Goal: Task Accomplishment & Management: Use online tool/utility

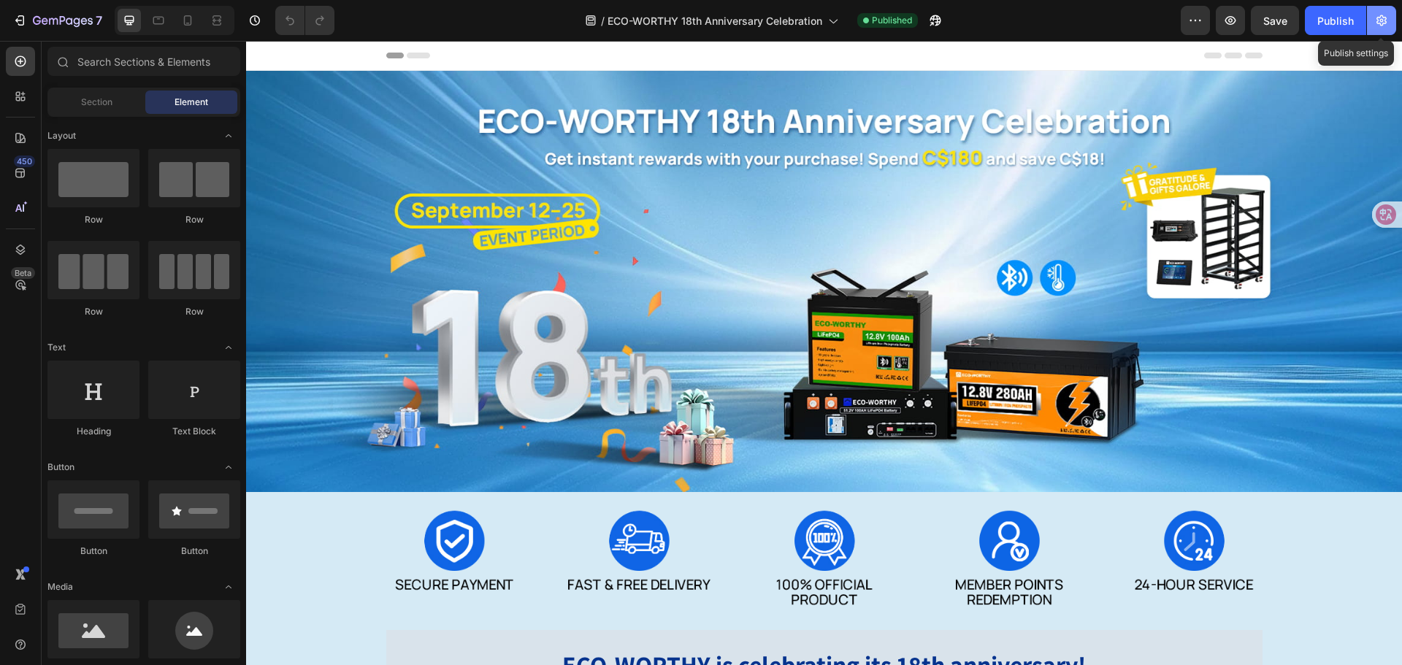
click at [1386, 15] on icon "button" at bounding box center [1381, 20] width 15 height 15
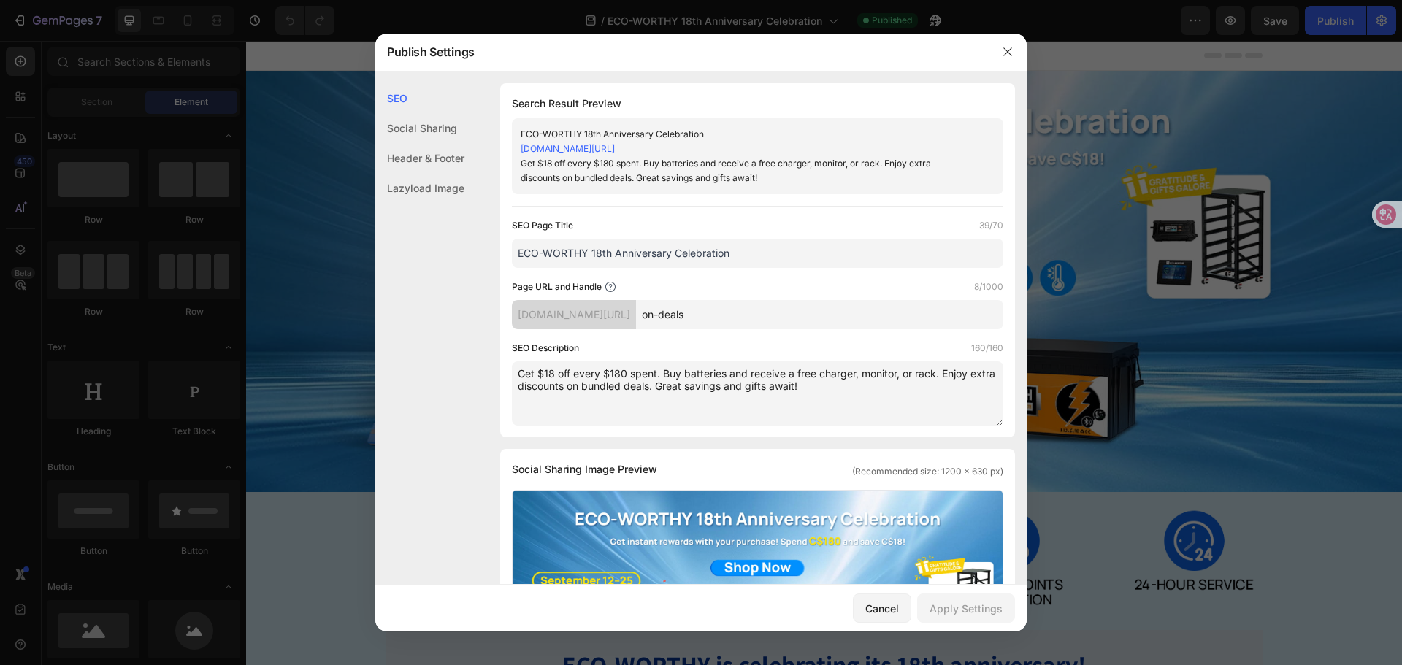
drag, startPoint x: 774, startPoint y: 318, endPoint x: 698, endPoint y: 312, distance: 76.2
click at [698, 312] on div "[DOMAIN_NAME][URL] on-deals" at bounding box center [757, 314] width 491 height 29
drag, startPoint x: 745, startPoint y: 256, endPoint x: 507, endPoint y: 256, distance: 238.0
click at [507, 256] on div "Search Result Preview ECO-WORTHY 18th Anniversary Celebration [DOMAIN_NAME][URL…" at bounding box center [757, 260] width 515 height 354
drag, startPoint x: 785, startPoint y: 315, endPoint x: 707, endPoint y: 315, distance: 78.8
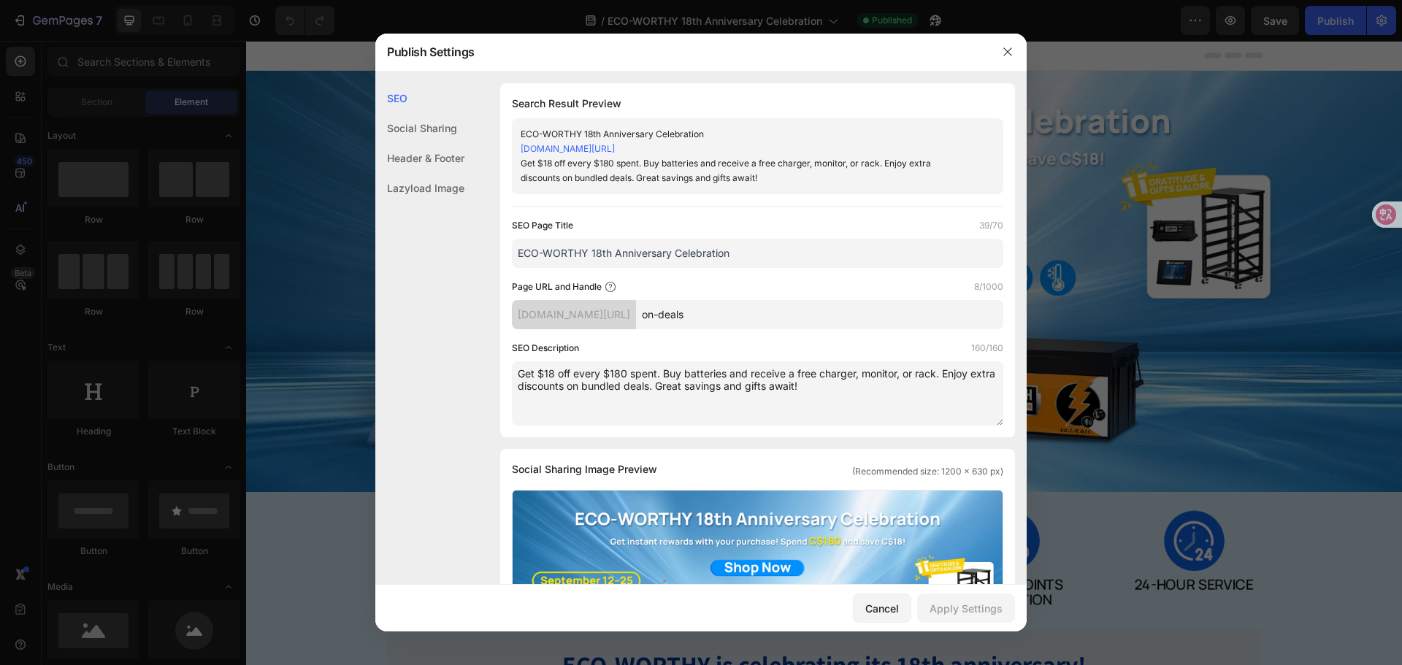
click at [707, 315] on div "[DOMAIN_NAME][URL] on-deals" at bounding box center [757, 314] width 491 height 29
paste input "ECO-WORTHY 18th Anniversary Celebration"
type input "ECO-WORTHY-18th-Anniversary-Celebration"
click at [853, 336] on div "SEO Page Title 39/70 ECO-WORTHY 18th Anniversary Celebration Page URL and Handl…" at bounding box center [757, 321] width 491 height 207
click at [959, 607] on div "Apply Settings" at bounding box center [965, 608] width 73 height 15
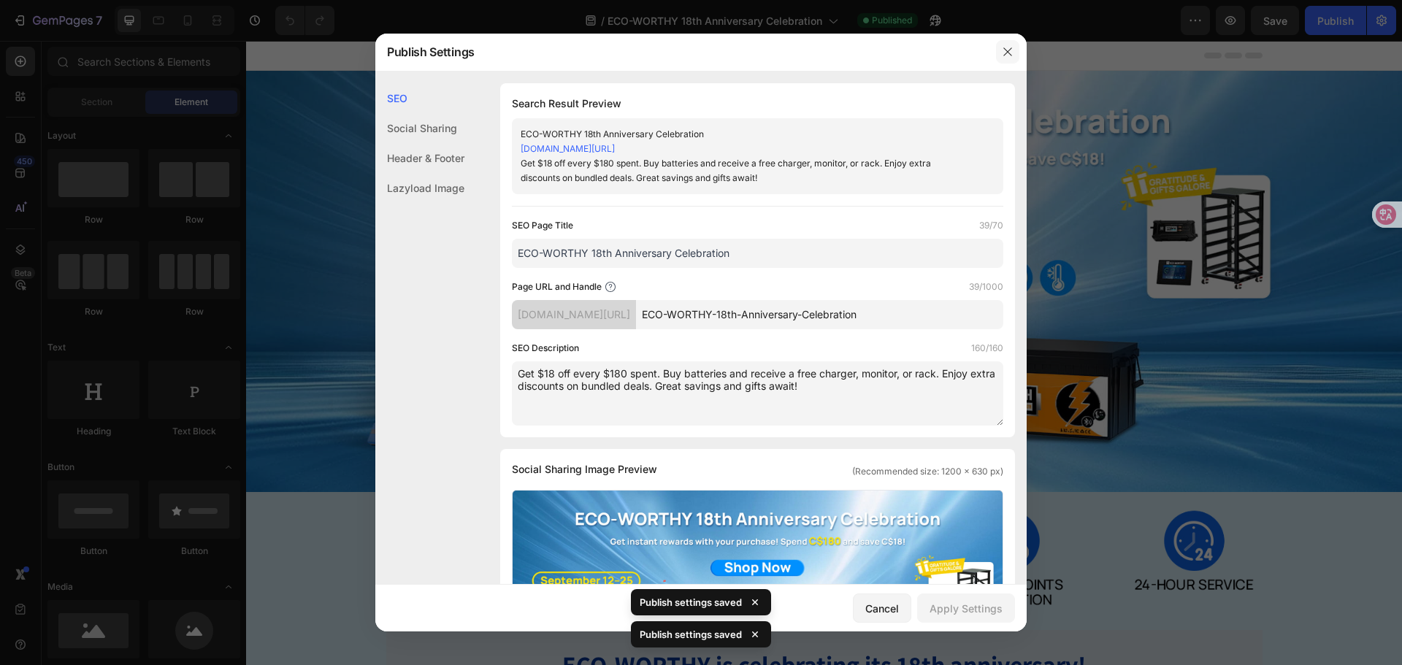
click at [1010, 48] on icon "button" at bounding box center [1008, 52] width 12 height 12
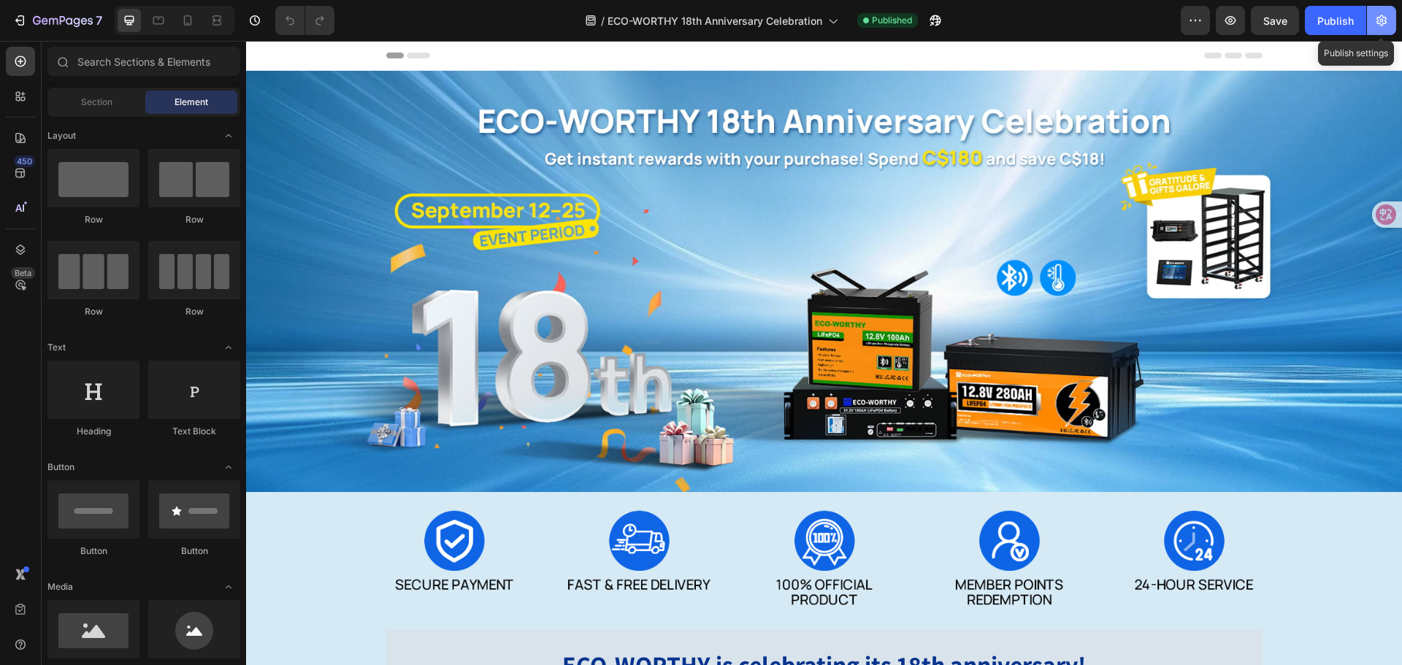
click at [1375, 23] on icon "button" at bounding box center [1381, 20] width 15 height 15
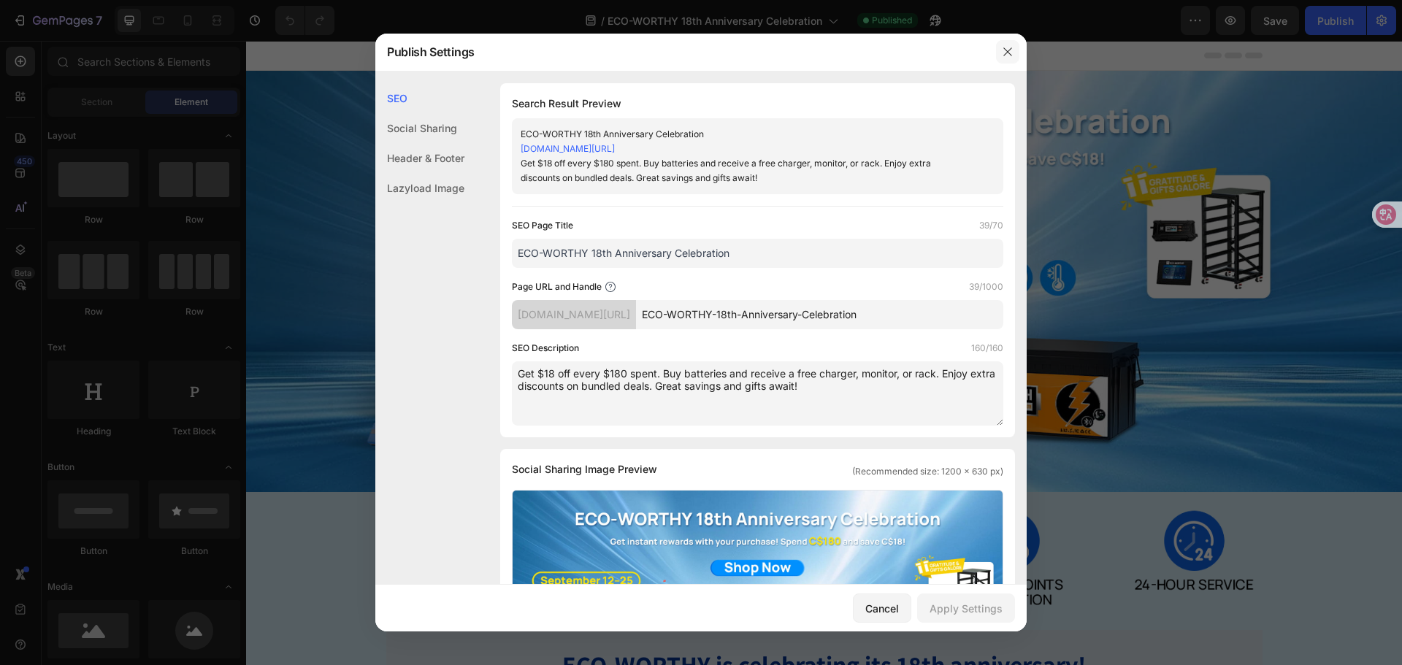
click at [1004, 55] on icon "button" at bounding box center [1008, 52] width 12 height 12
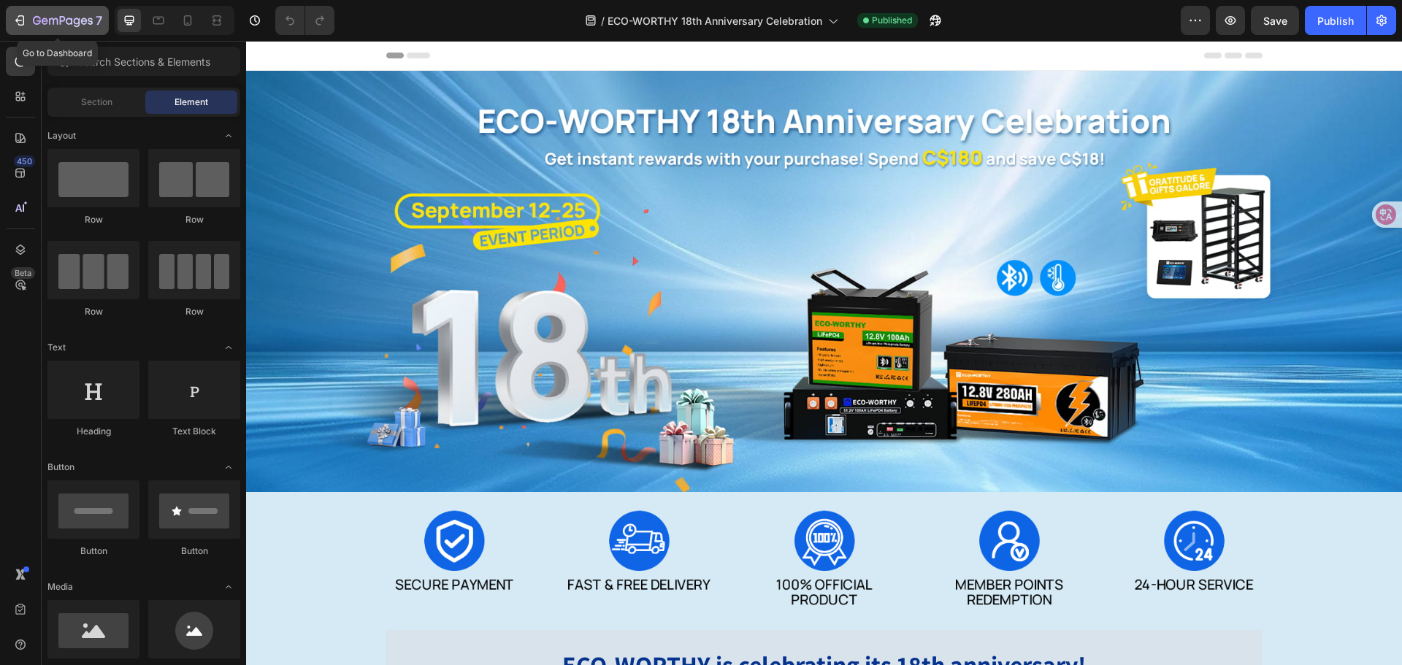
click at [23, 14] on icon "button" at bounding box center [19, 20] width 15 height 15
